Goal: Check status: Check status

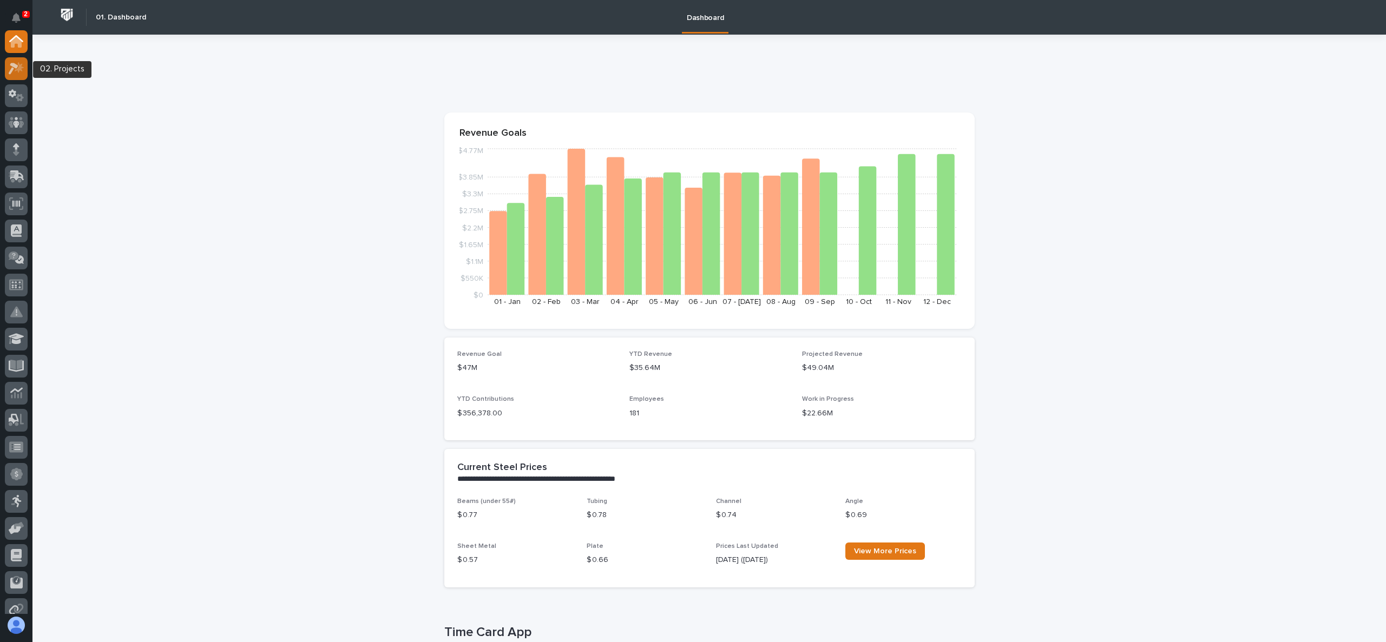
click at [6, 69] on div at bounding box center [16, 68] width 23 height 23
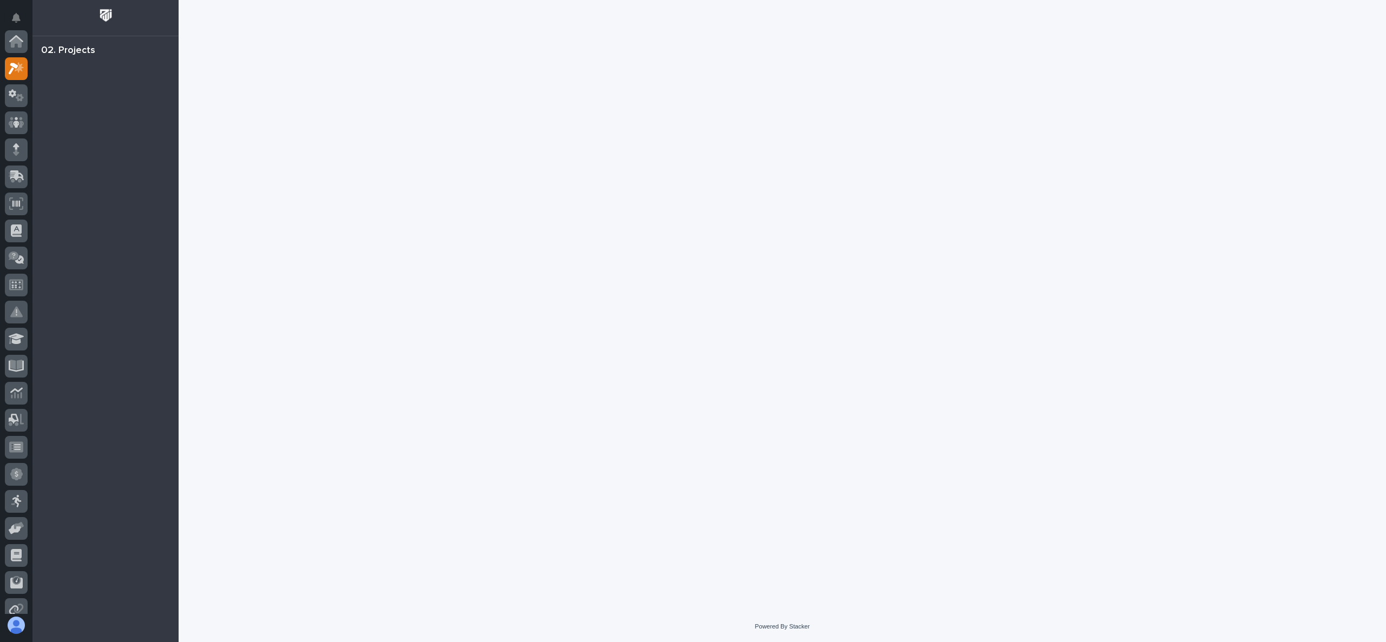
scroll to position [27, 0]
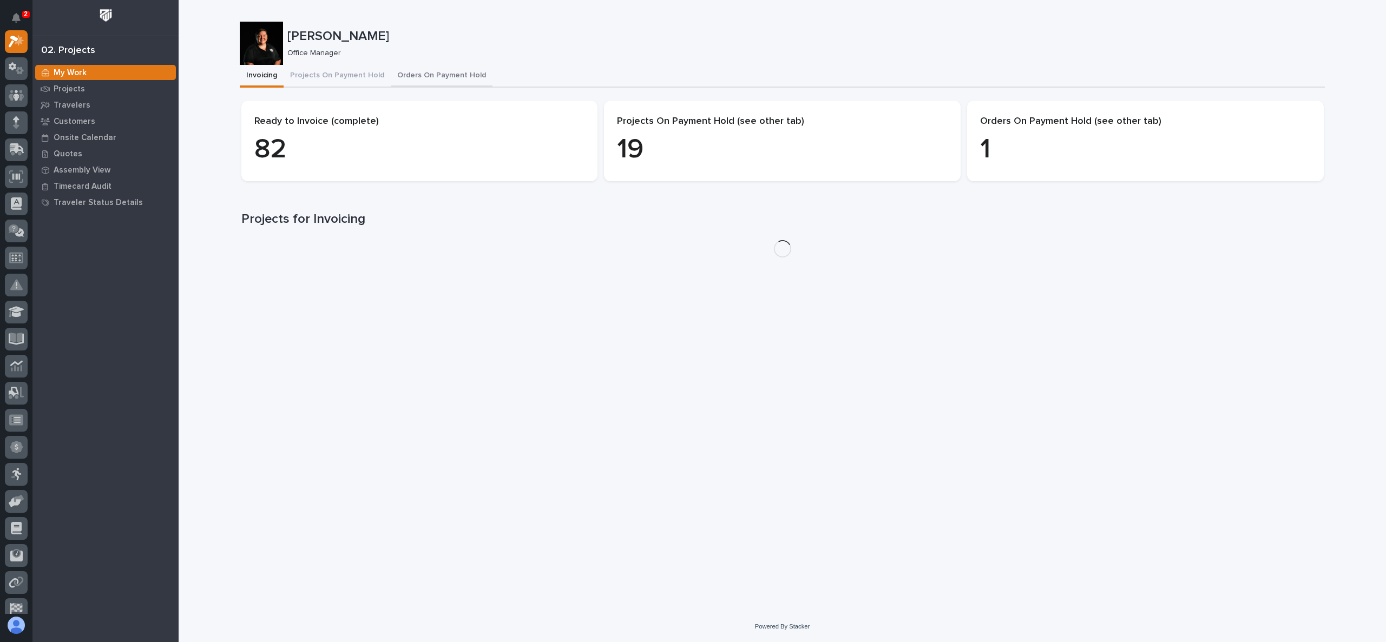
click at [419, 74] on button "Orders On Payment Hold" at bounding box center [442, 76] width 102 height 23
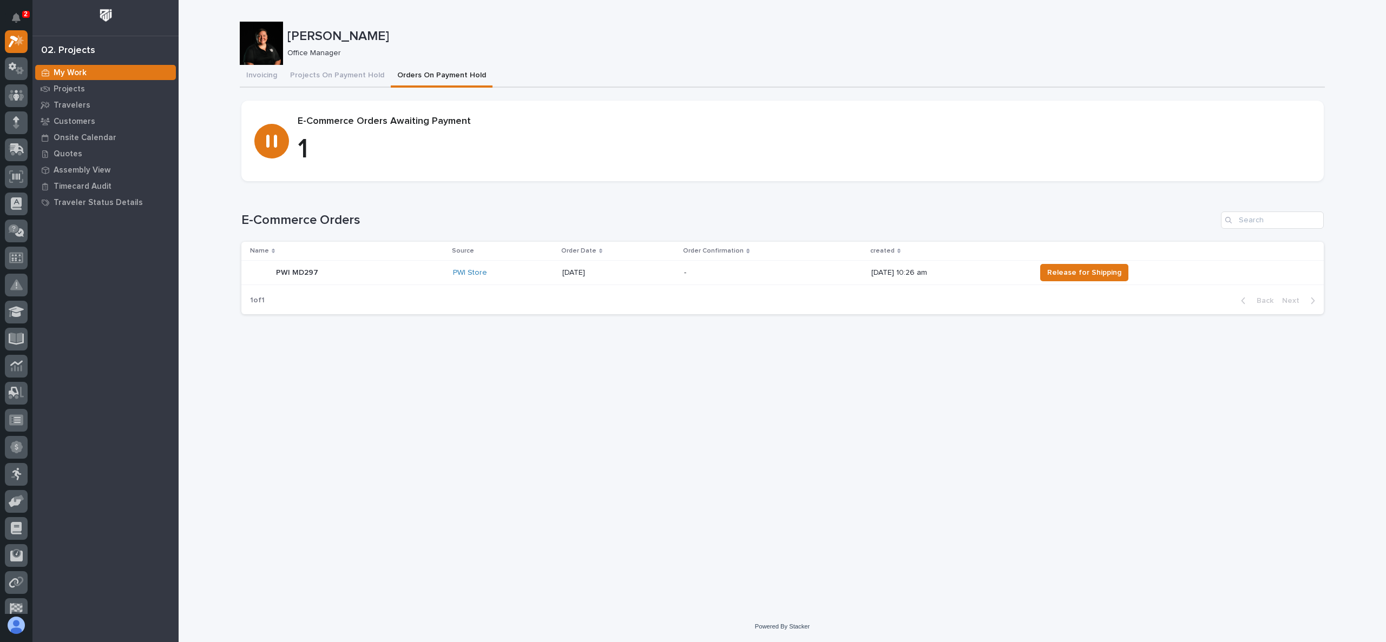
click at [294, 271] on p "PWI MD297" at bounding box center [298, 271] width 44 height 11
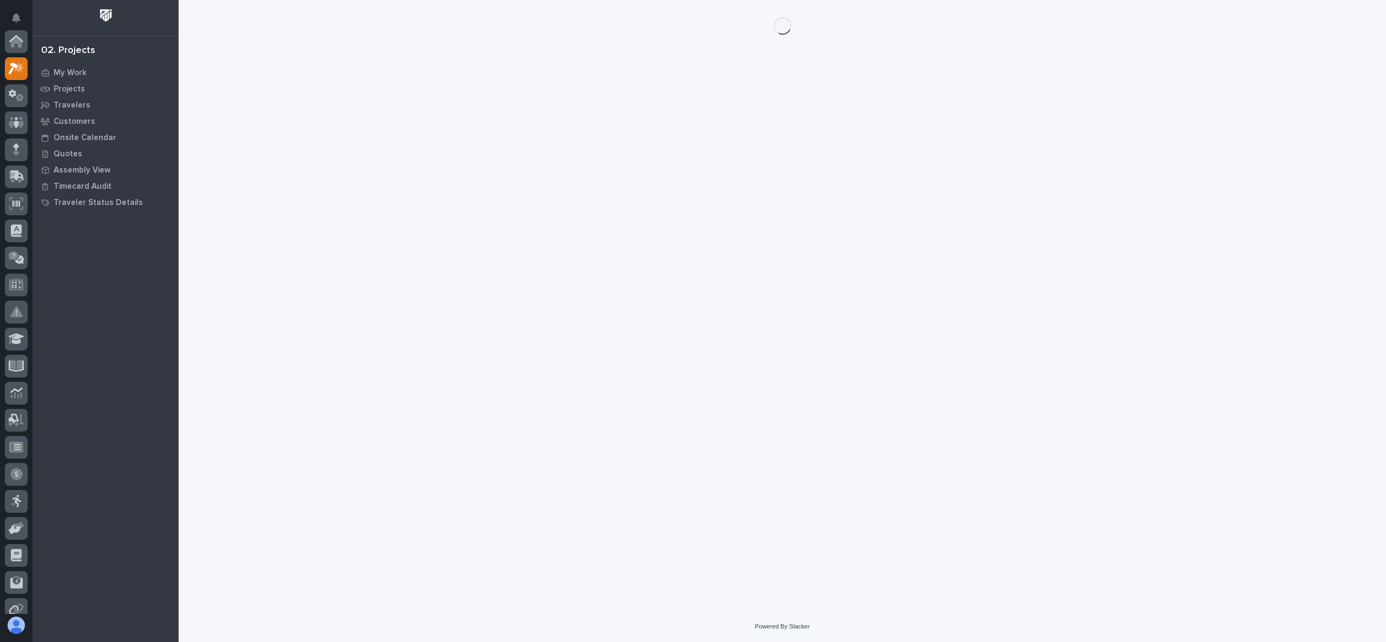
scroll to position [27, 0]
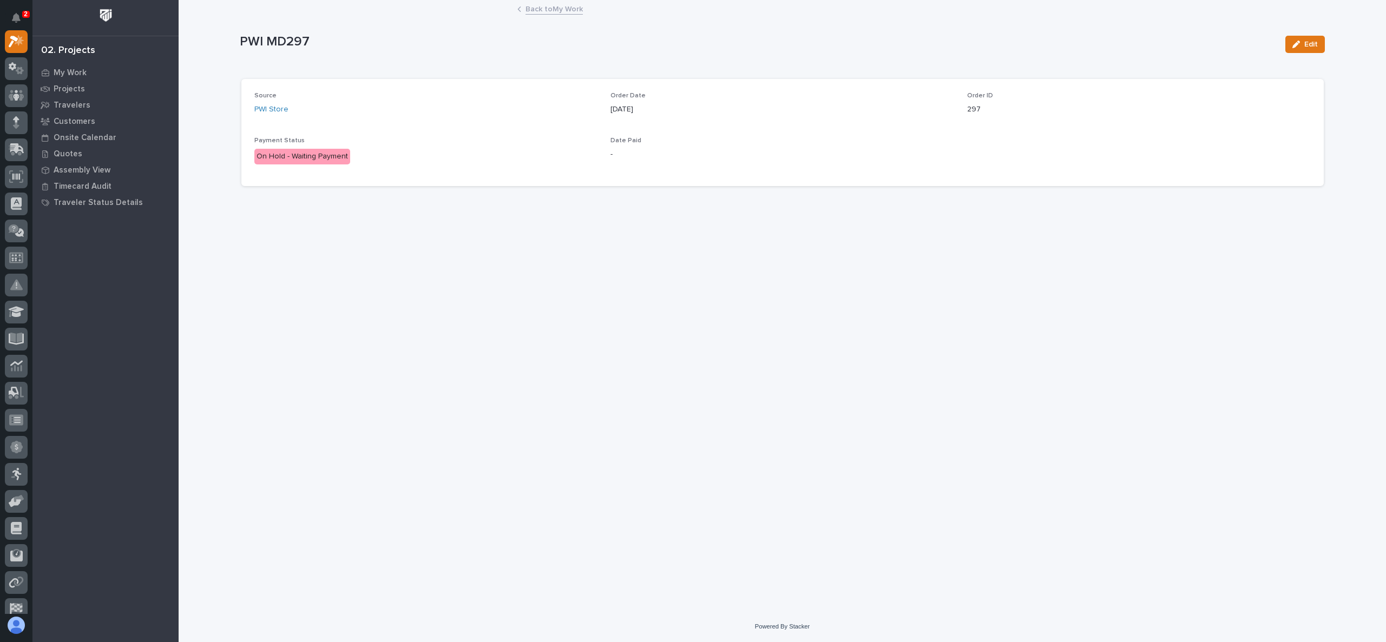
click at [422, 30] on div "PWI MD297 Edit" at bounding box center [782, 44] width 1085 height 43
click at [550, 4] on link "Back to My Work" at bounding box center [553, 8] width 57 height 12
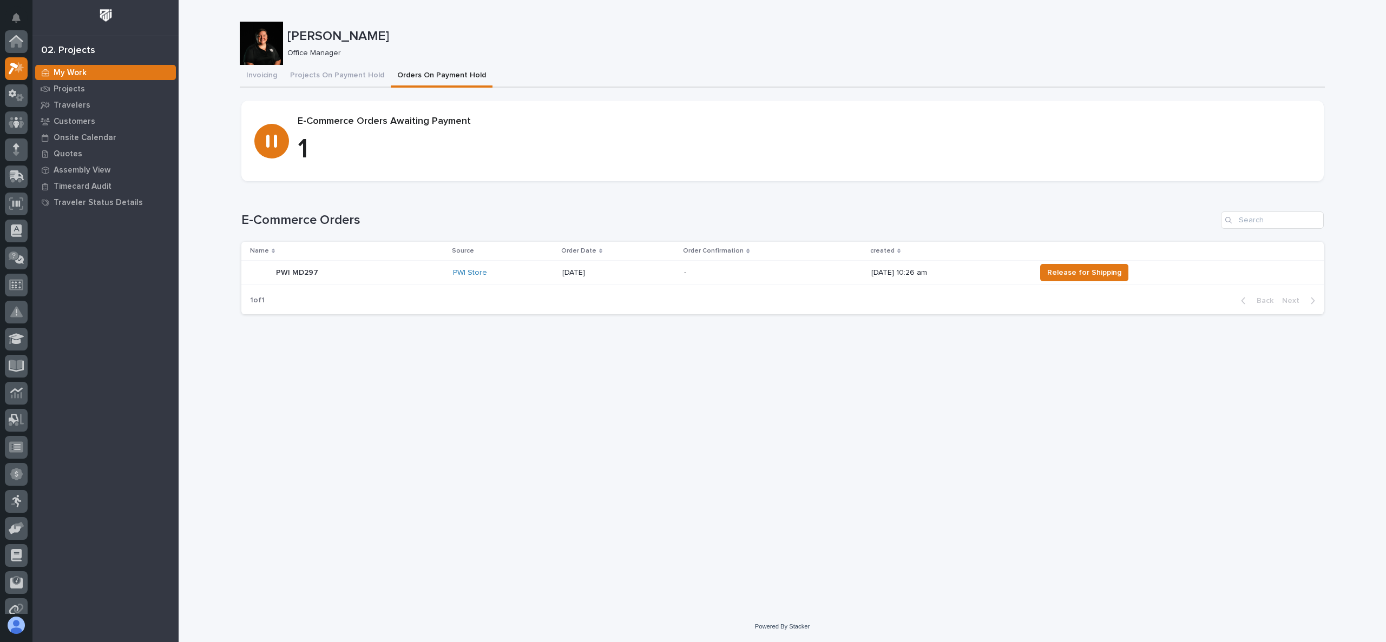
scroll to position [27, 0]
